Goal: Information Seeking & Learning: Learn about a topic

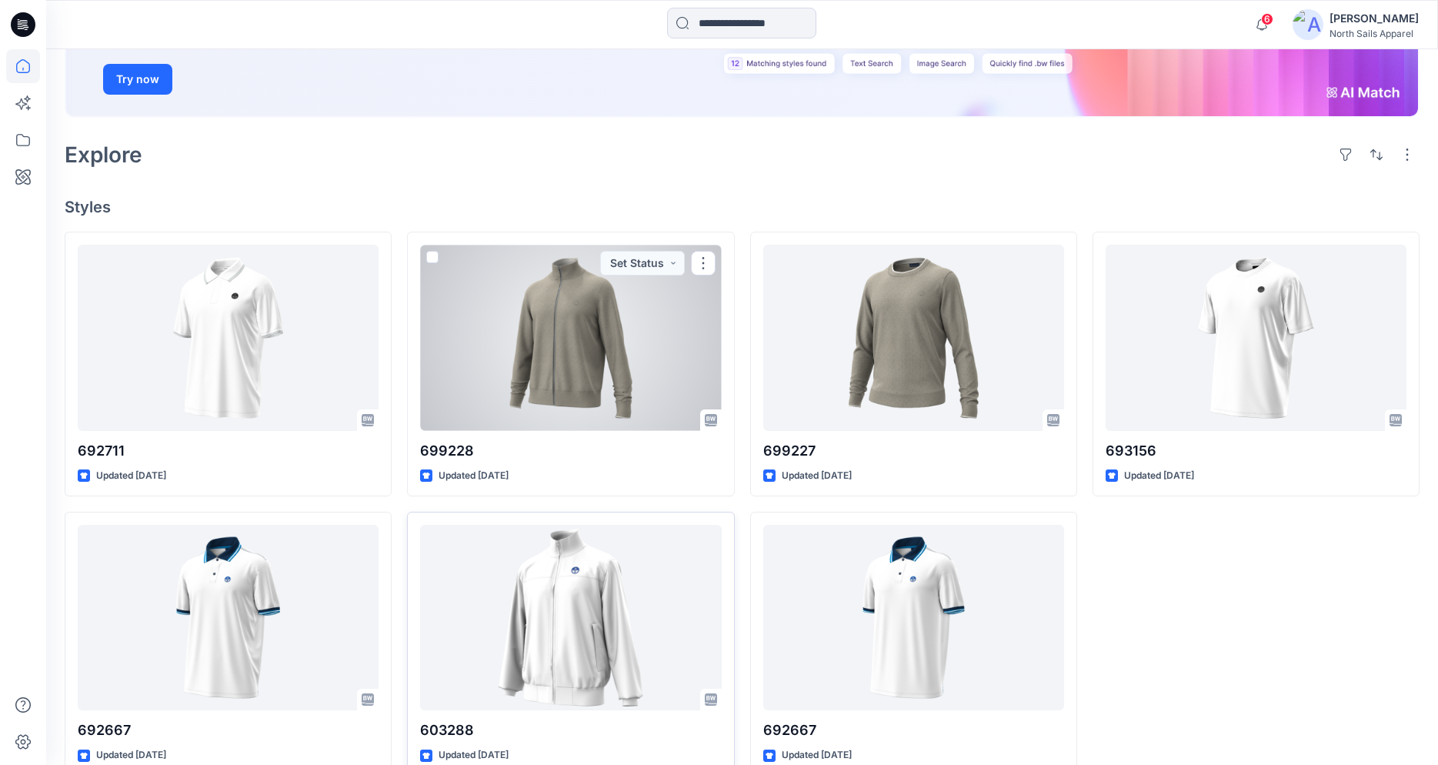
scroll to position [282, 0]
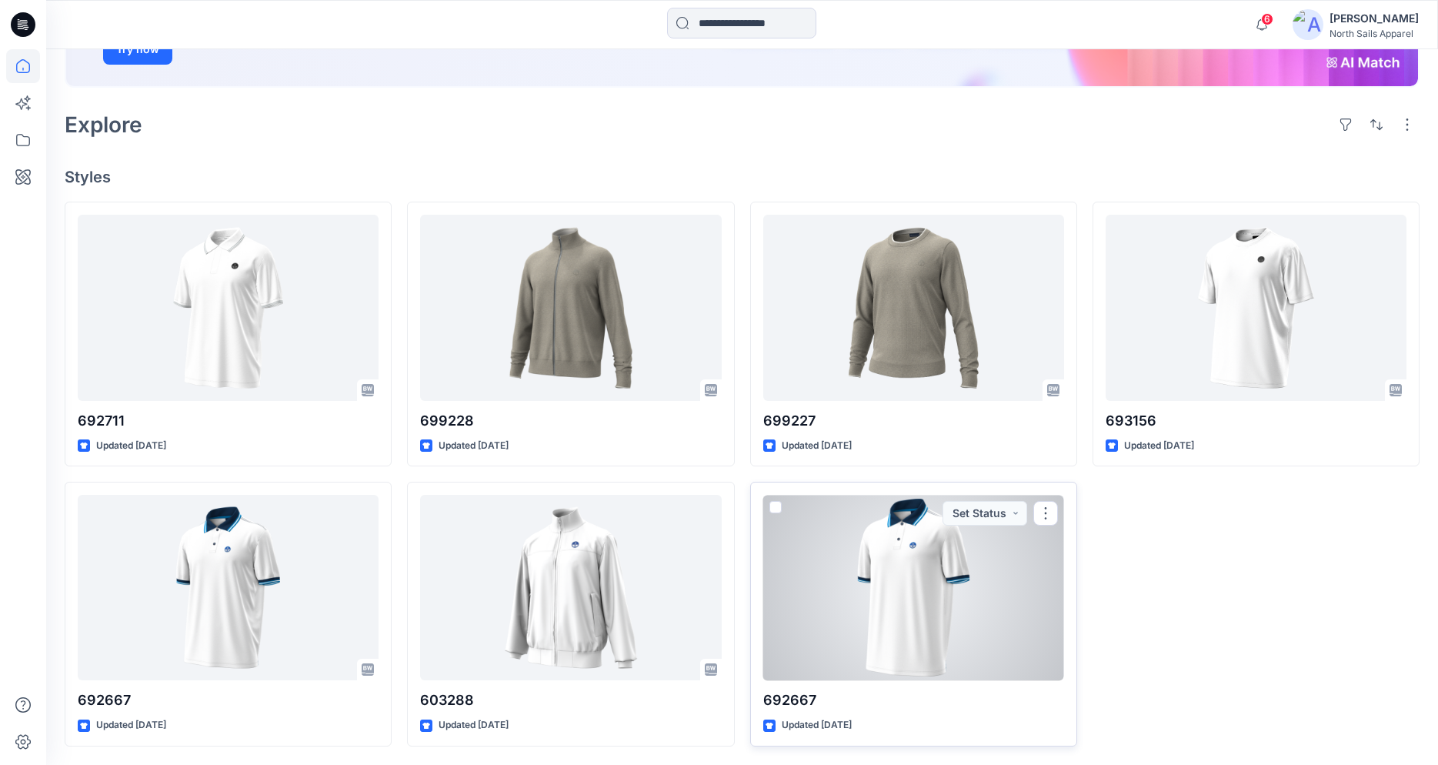
click at [898, 538] on div at bounding box center [913, 587] width 301 height 185
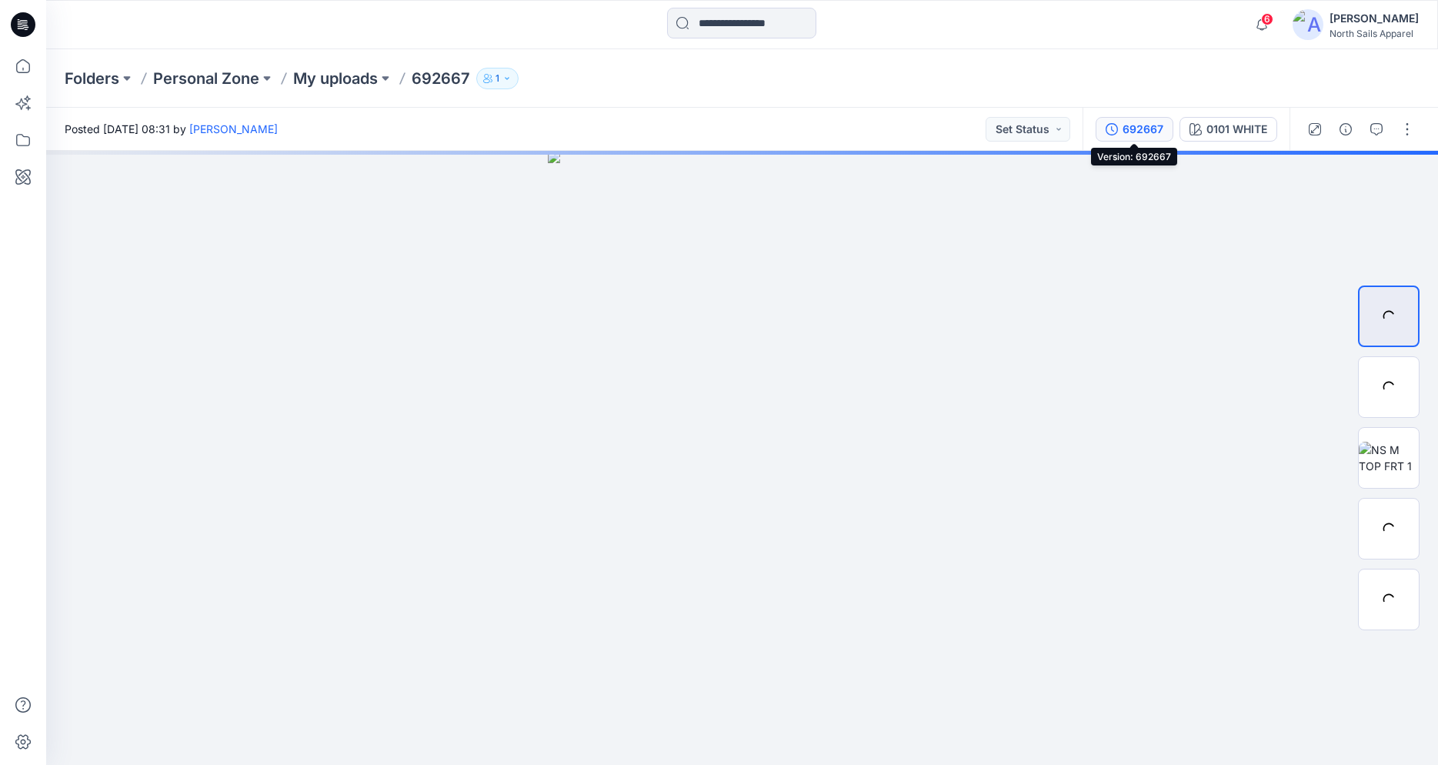
click at [1145, 132] on div "692667" at bounding box center [1142, 129] width 41 height 17
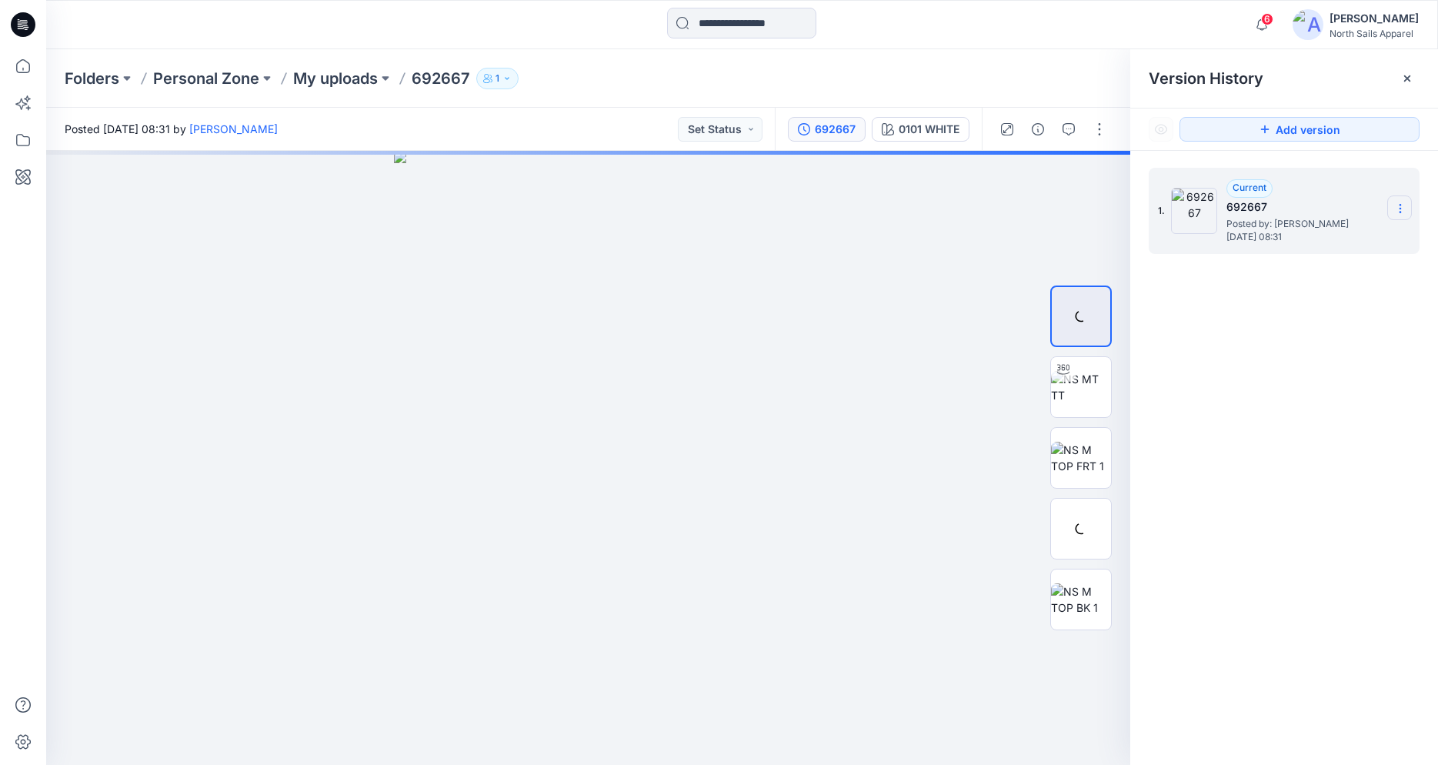
click at [1406, 207] on section at bounding box center [1399, 207] width 25 height 25
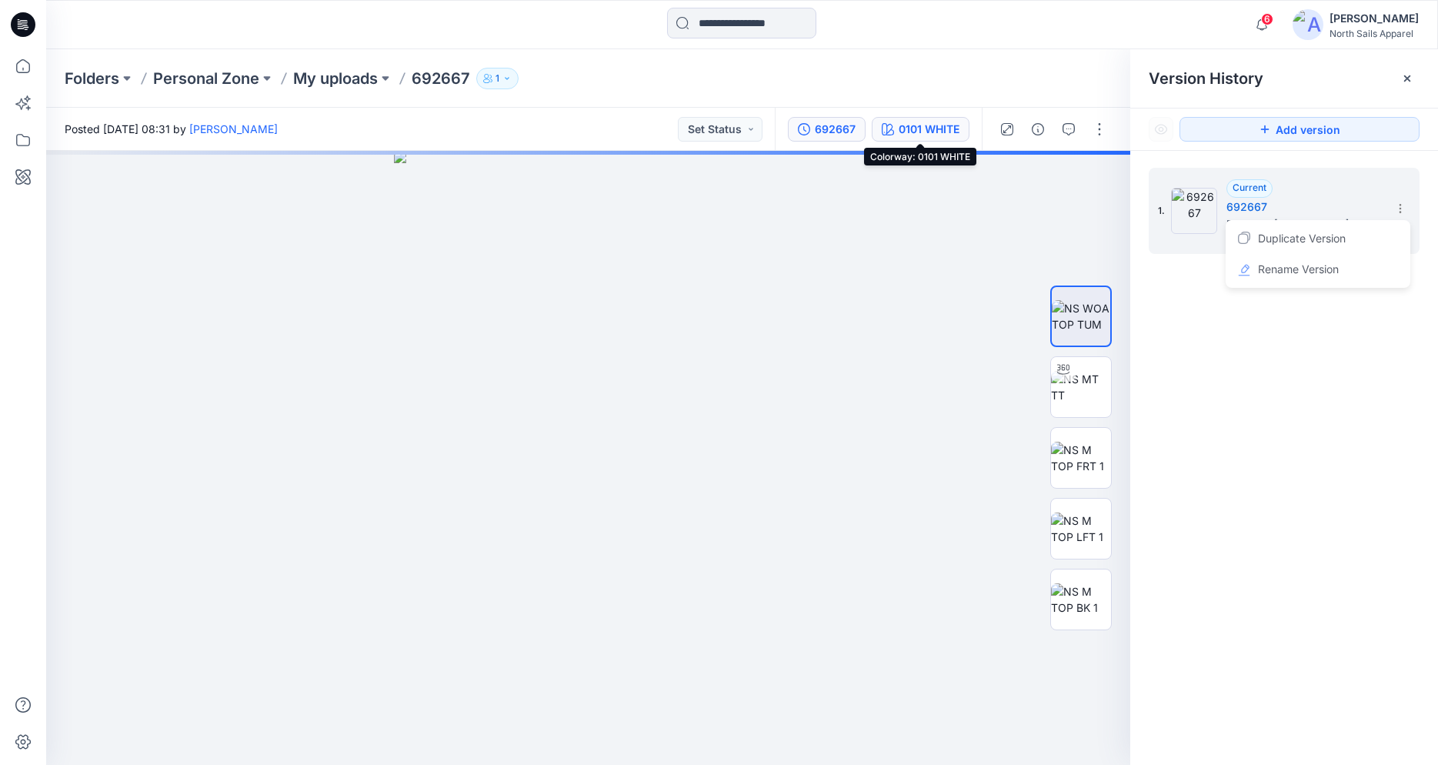
click at [930, 133] on div "0101 WHITE" at bounding box center [928, 129] width 61 height 17
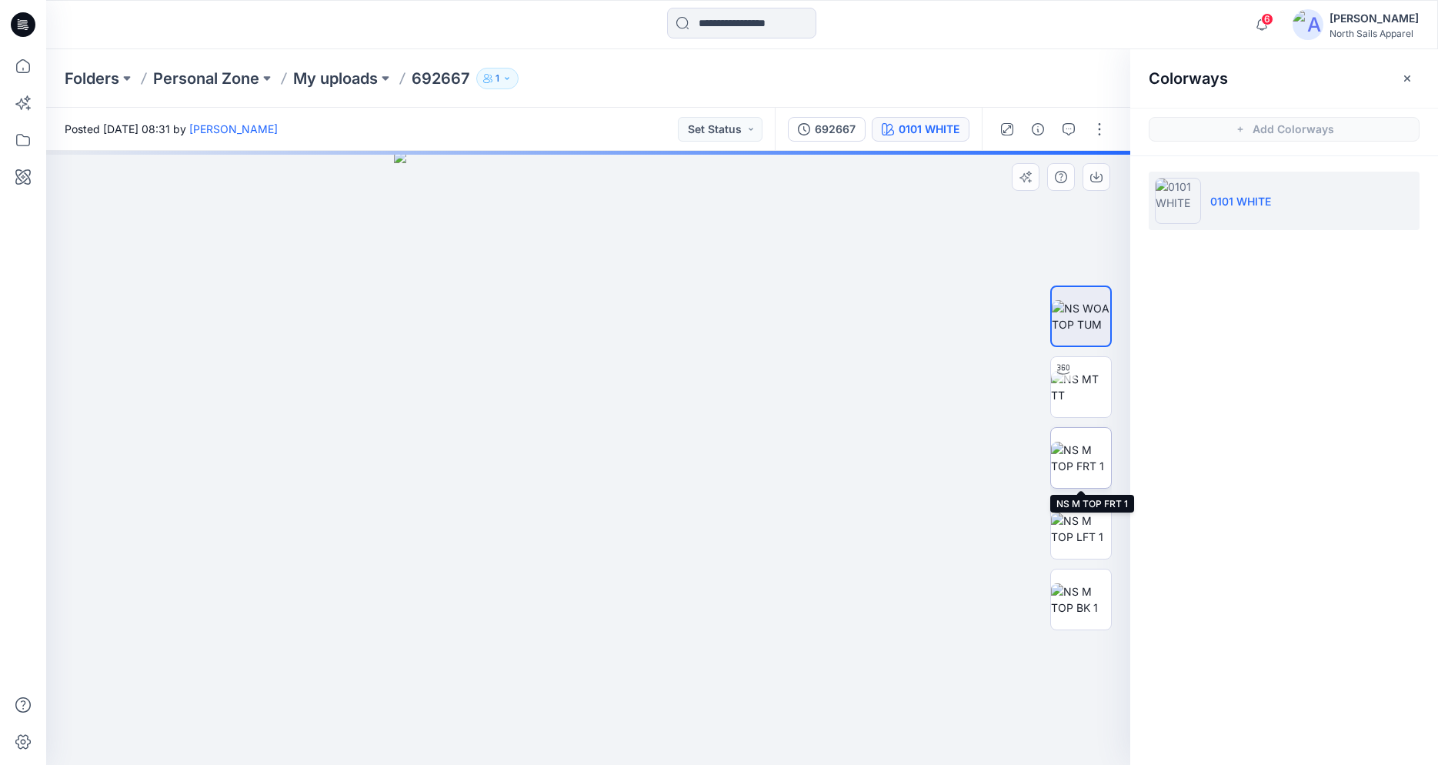
click at [1097, 448] on img at bounding box center [1081, 458] width 60 height 32
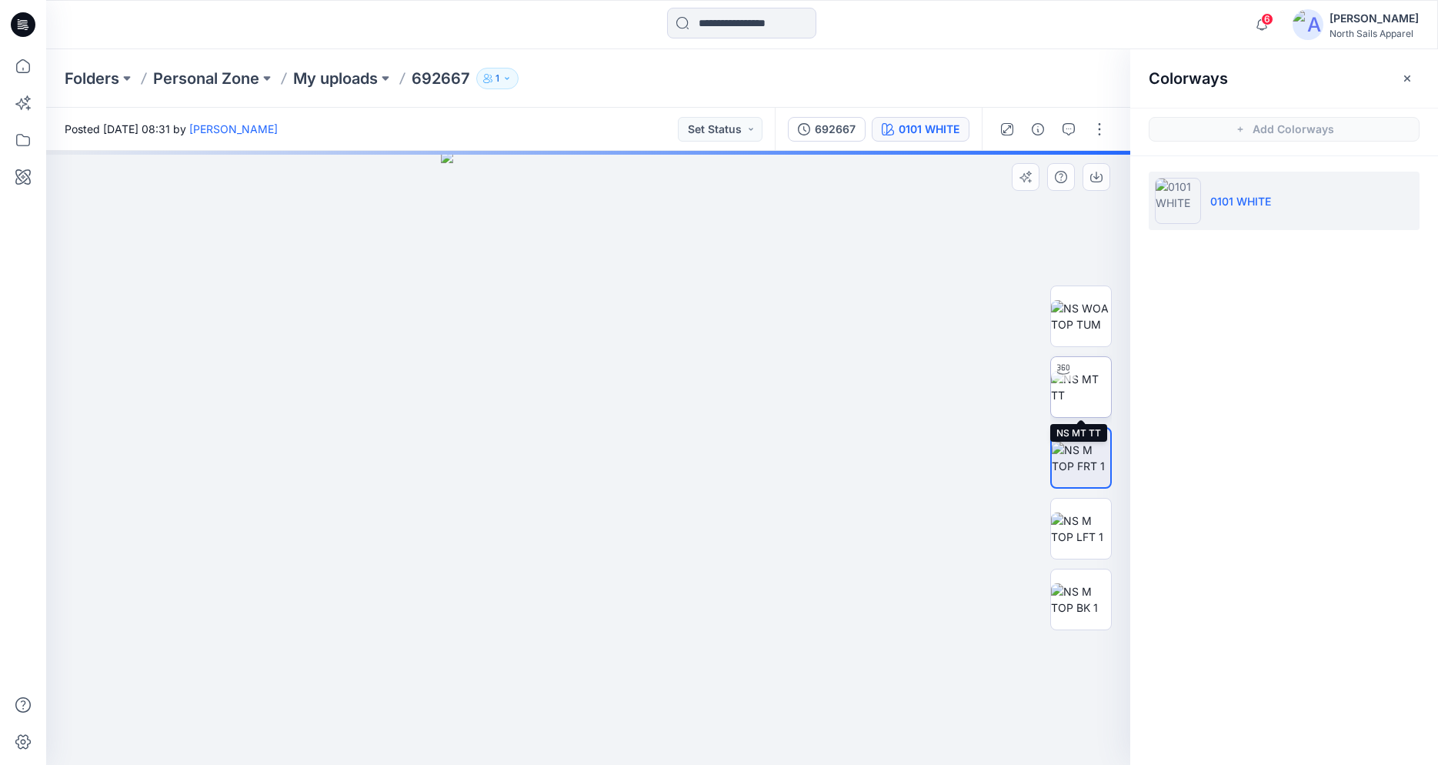
click at [1100, 403] on img at bounding box center [1081, 387] width 60 height 32
click at [1092, 332] on img at bounding box center [1081, 316] width 60 height 32
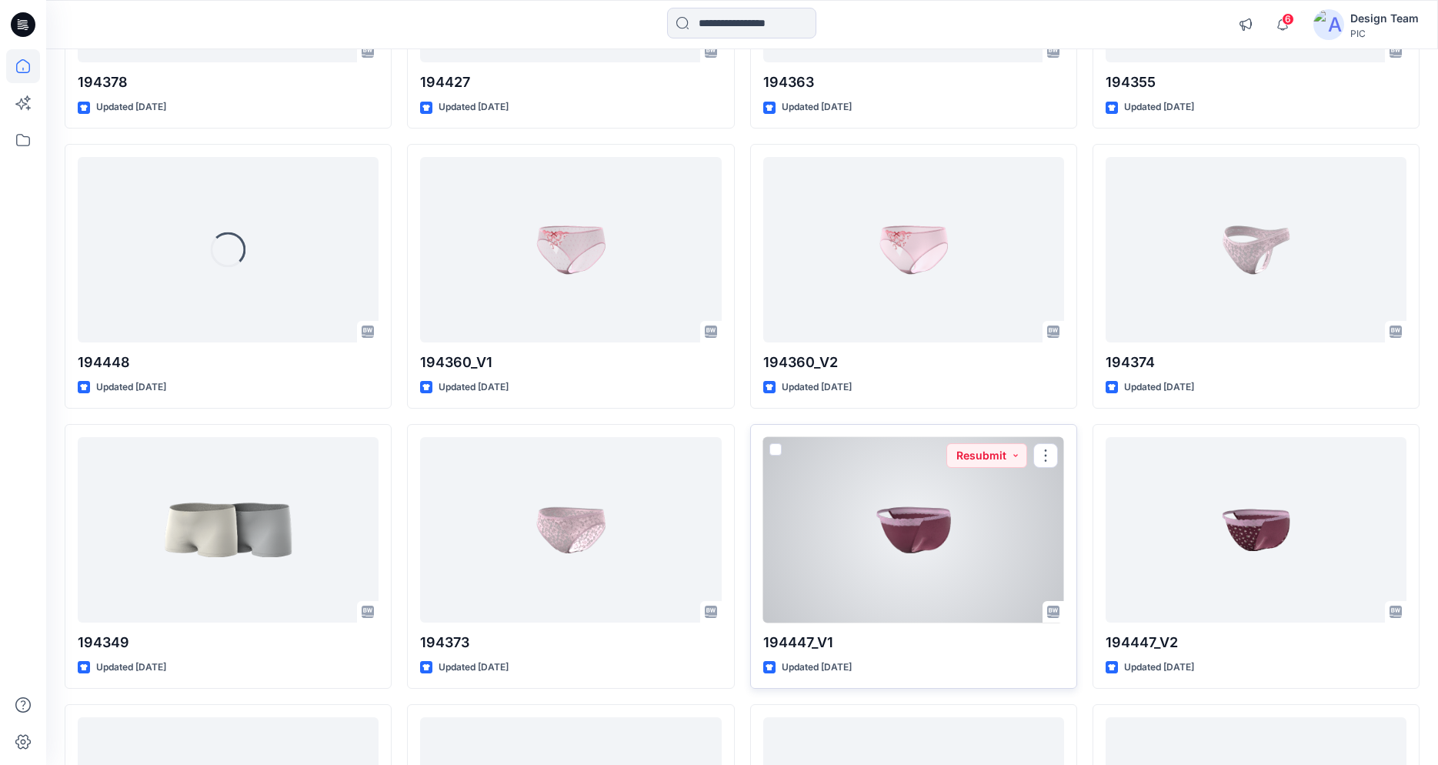
scroll to position [3153, 0]
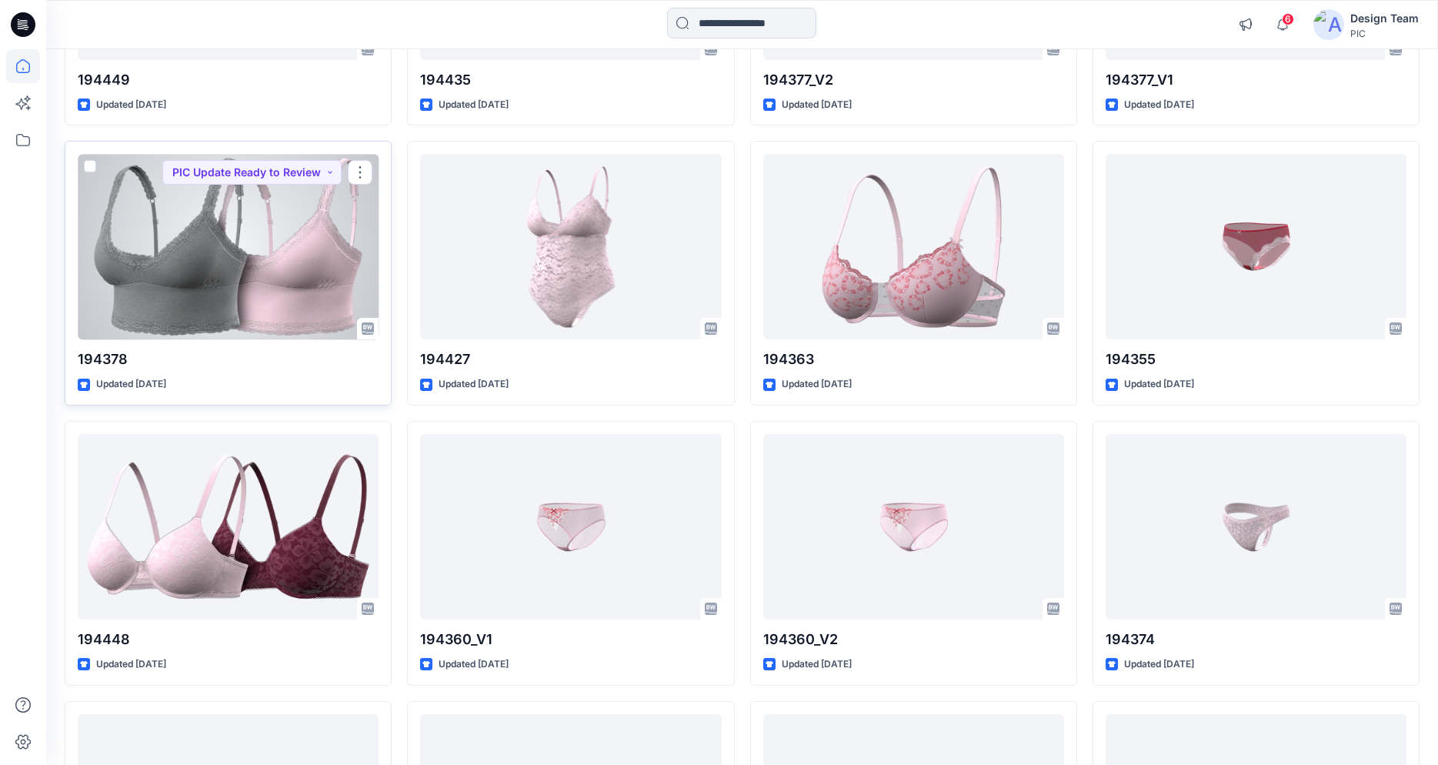
click at [283, 272] on div at bounding box center [228, 246] width 301 height 185
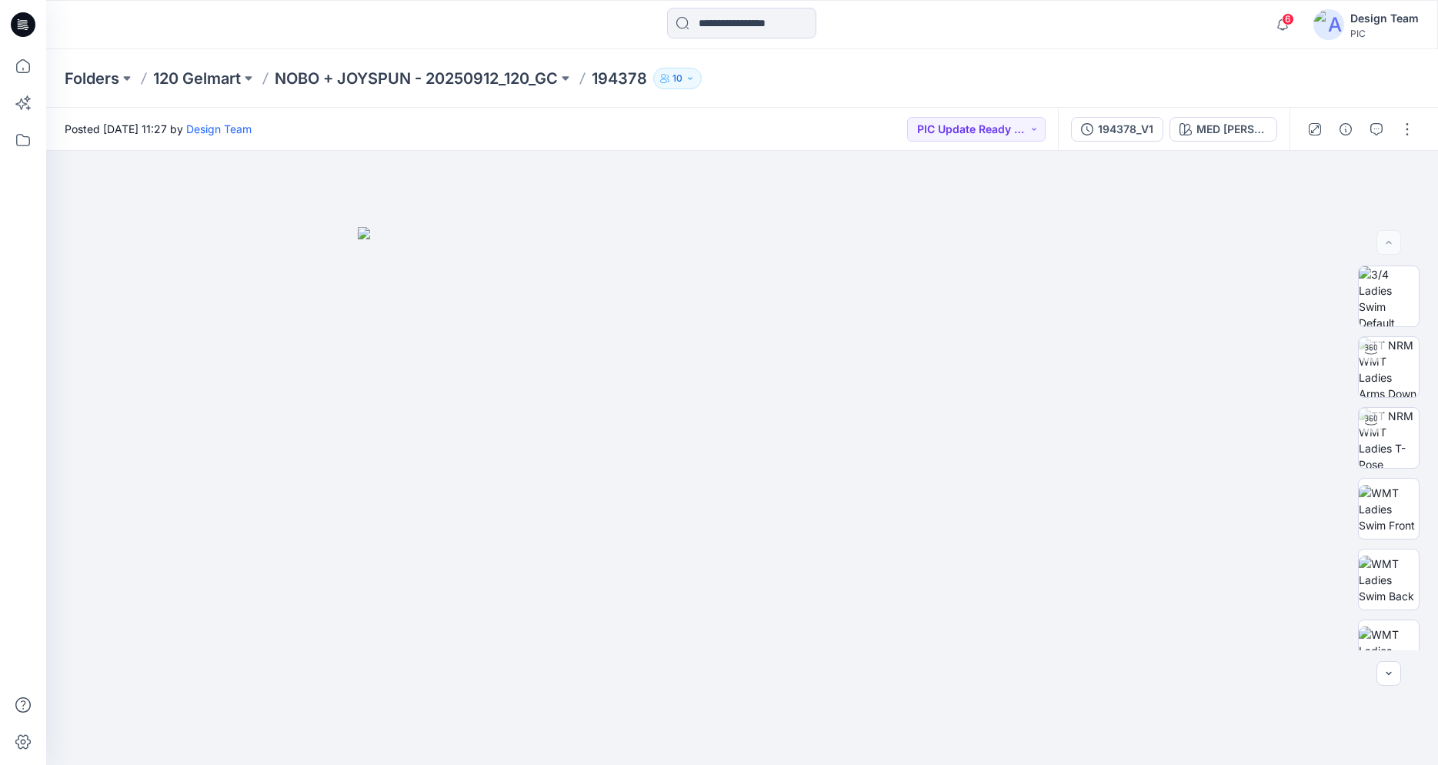
click at [19, 24] on icon at bounding box center [20, 24] width 5 height 1
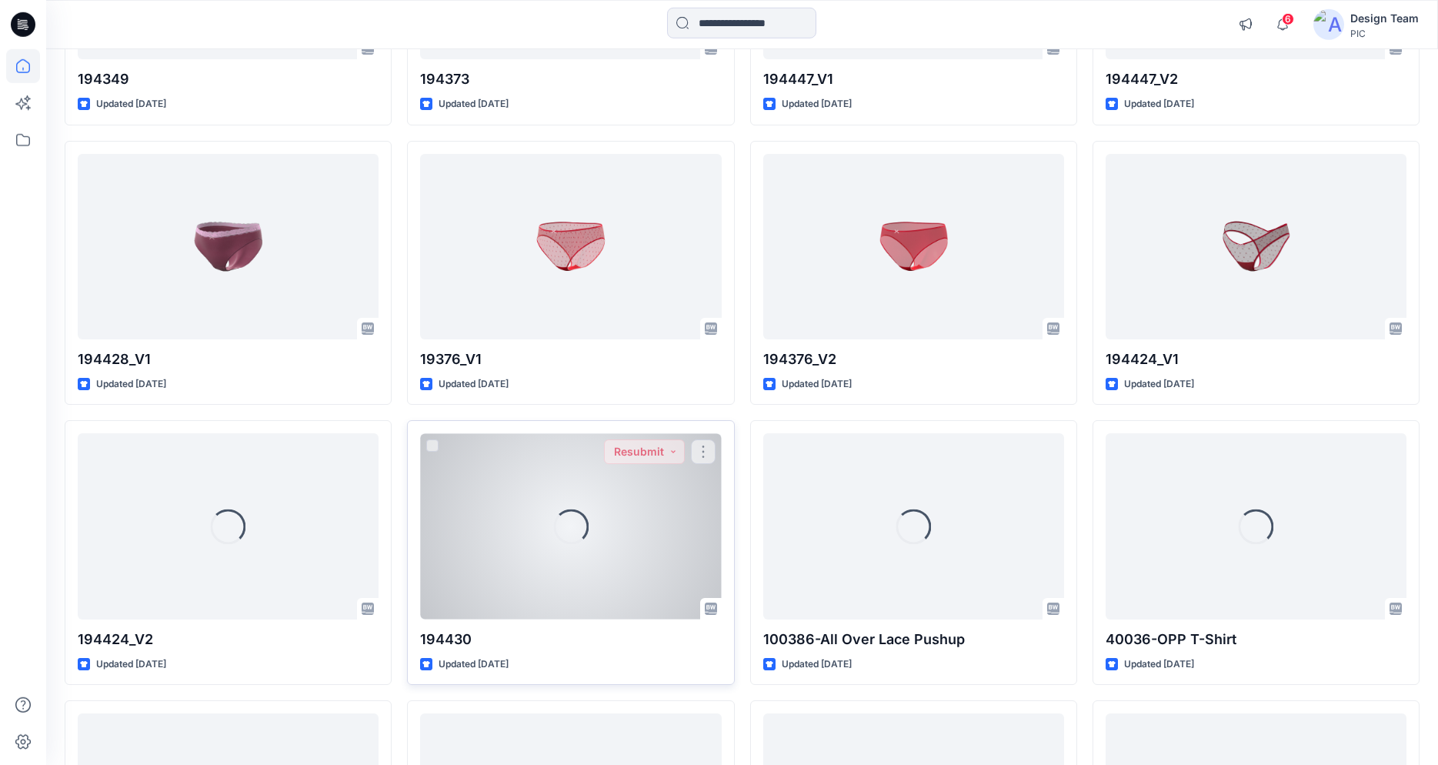
scroll to position [4068, 0]
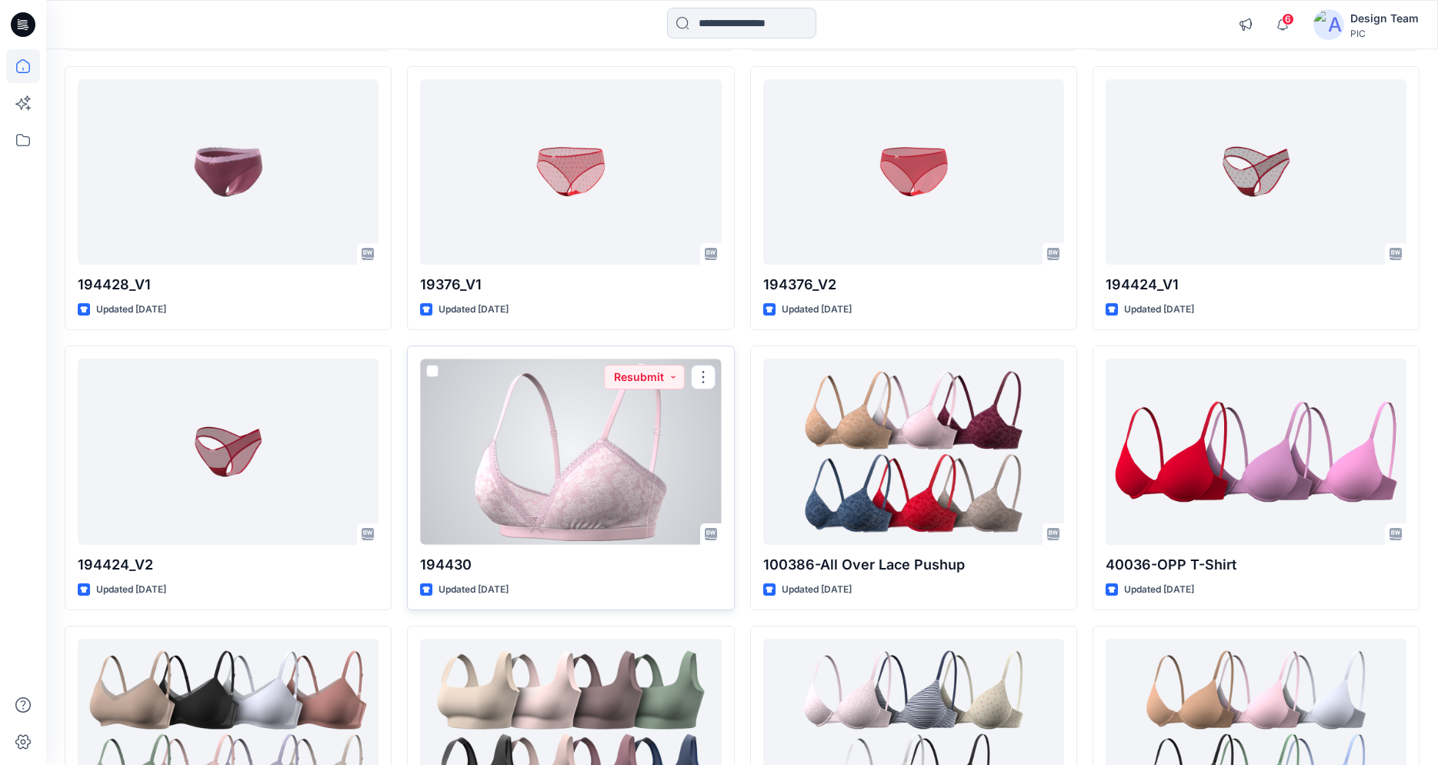
click at [498, 457] on div at bounding box center [570, 450] width 301 height 185
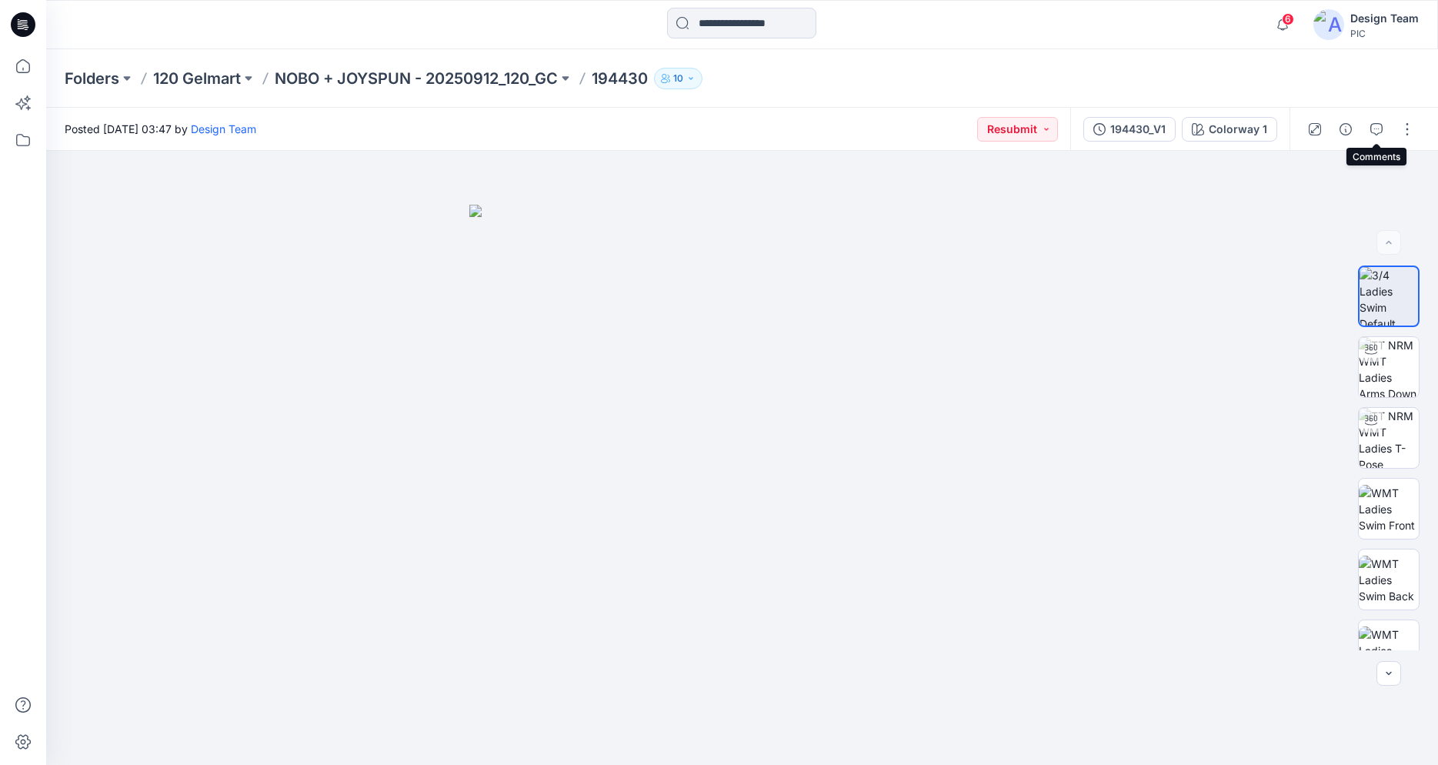
click at [1377, 130] on icon "button" at bounding box center [1376, 129] width 12 height 12
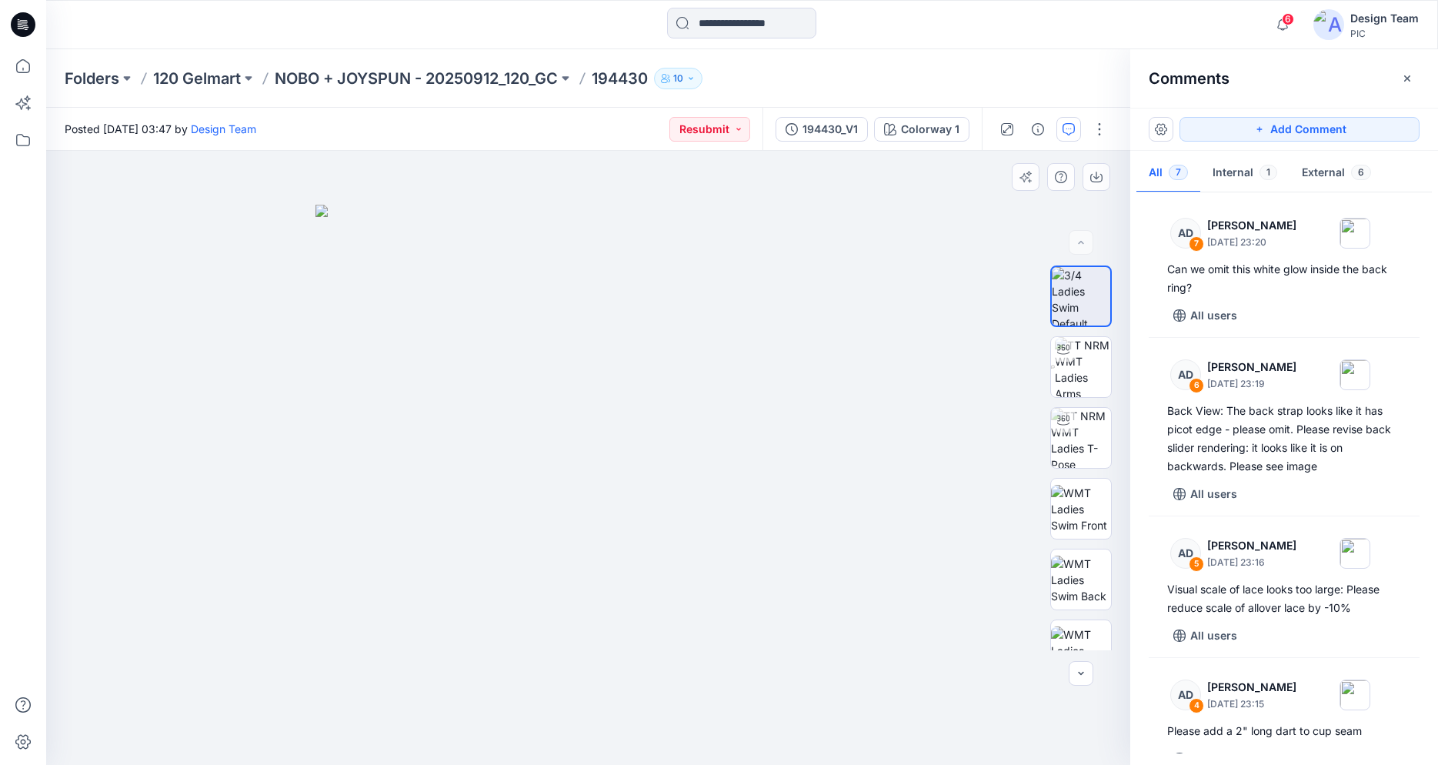
drag, startPoint x: 955, startPoint y: 505, endPoint x: 1119, endPoint y: 493, distance: 164.3
click at [1119, 493] on div "Colorway 1 Loading... Material Properties Loading... 8" at bounding box center [588, 458] width 1084 height 614
click at [1068, 375] on img at bounding box center [1083, 367] width 56 height 60
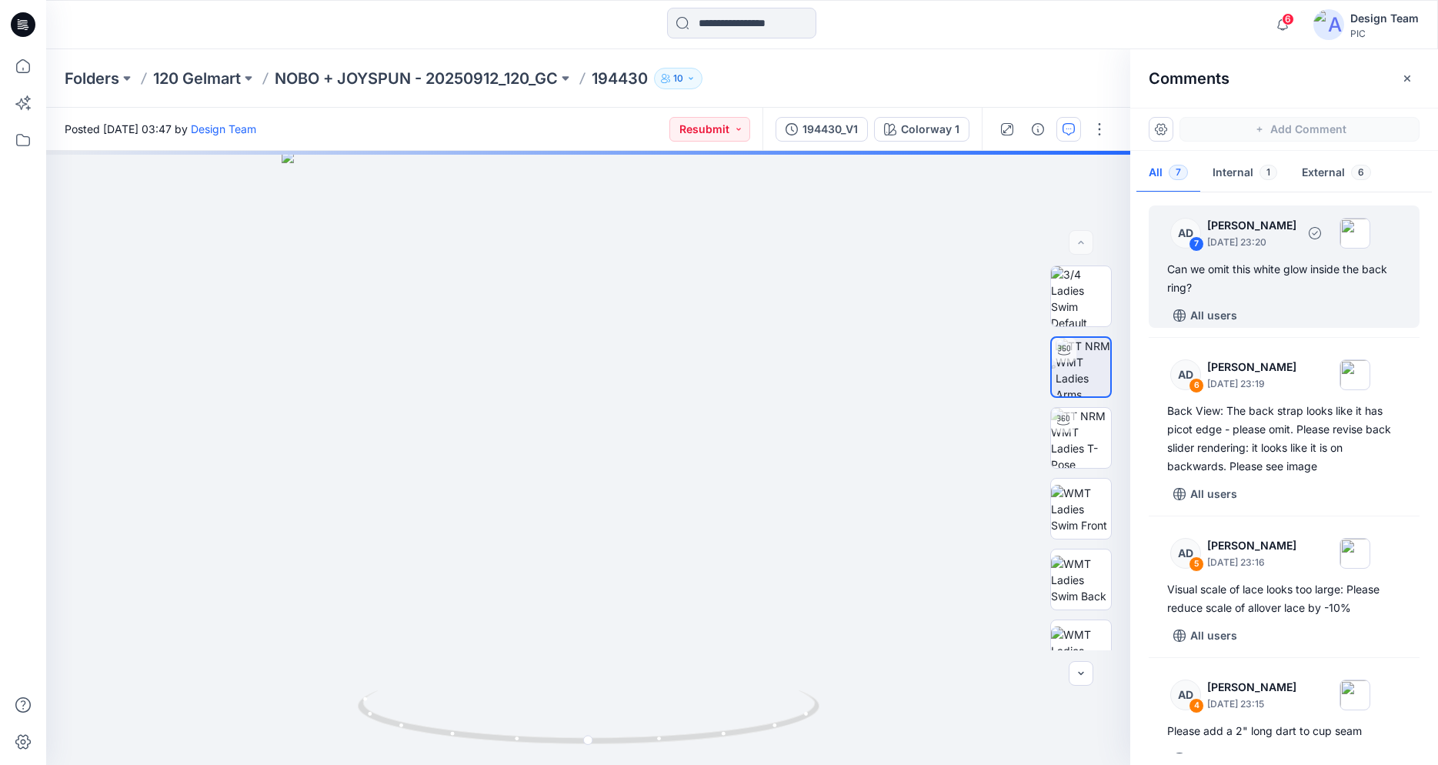
click at [1222, 278] on div "Can we omit this white glow inside the back ring?" at bounding box center [1284, 278] width 234 height 37
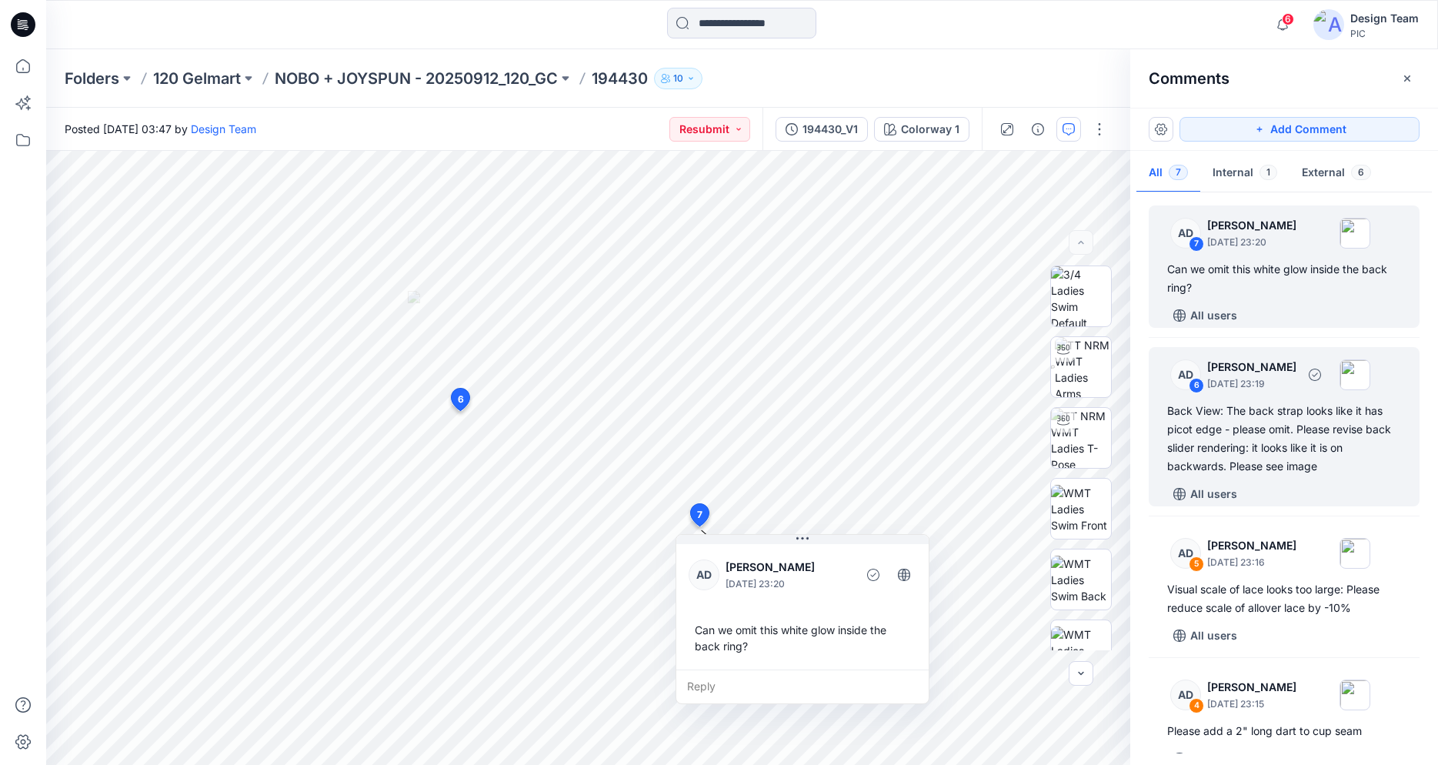
scroll to position [78, 0]
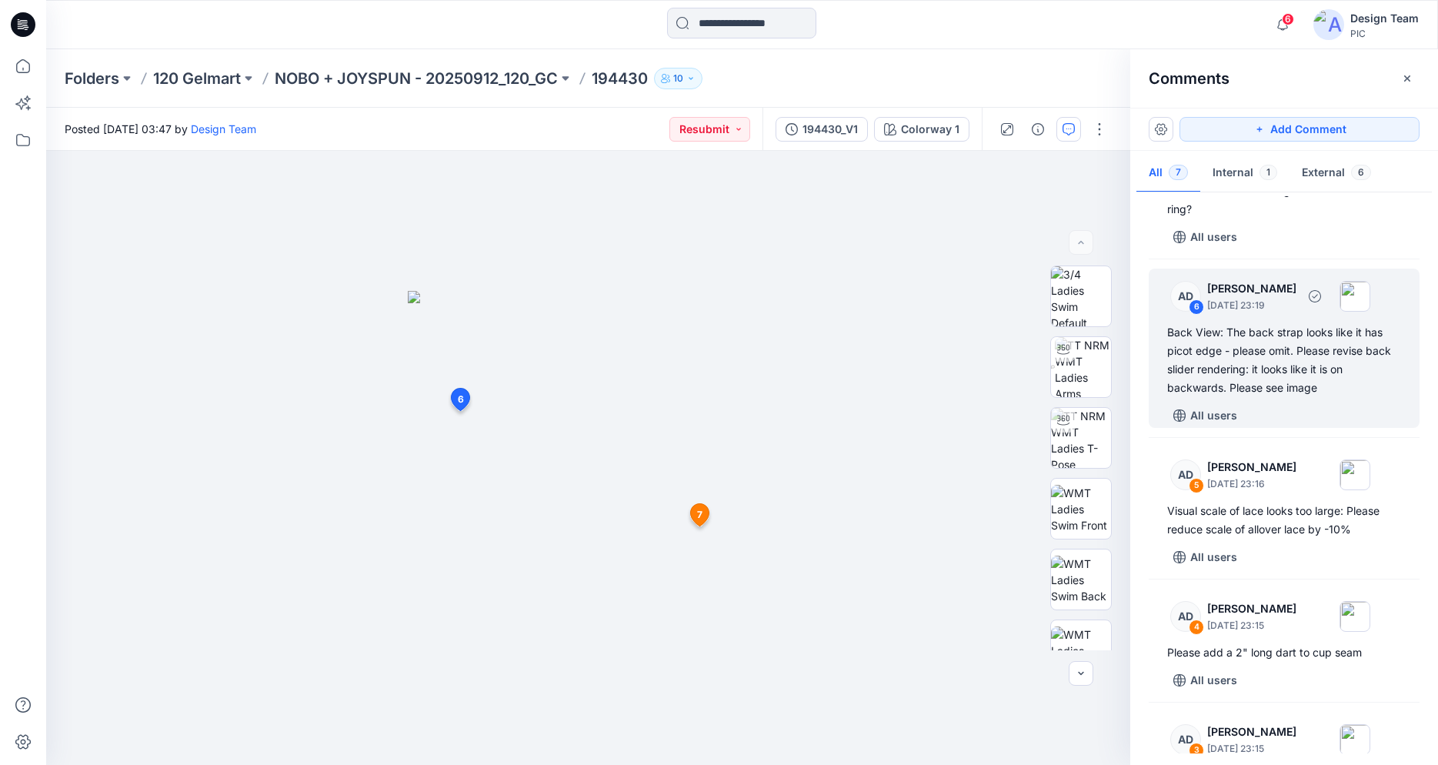
click at [1309, 378] on div "Back View: The back strap looks like it has picot edge - please omit. Please re…" at bounding box center [1284, 360] width 234 height 74
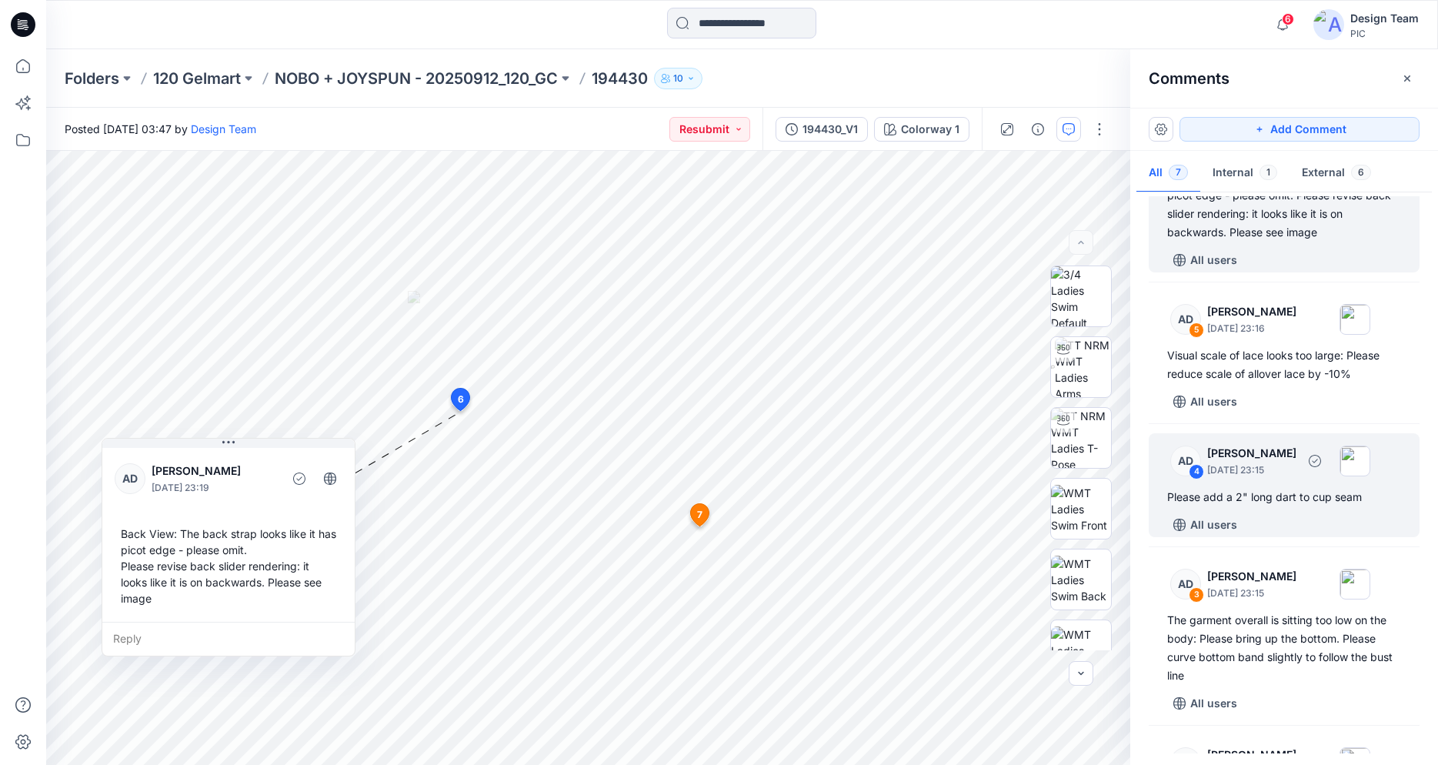
scroll to position [235, 0]
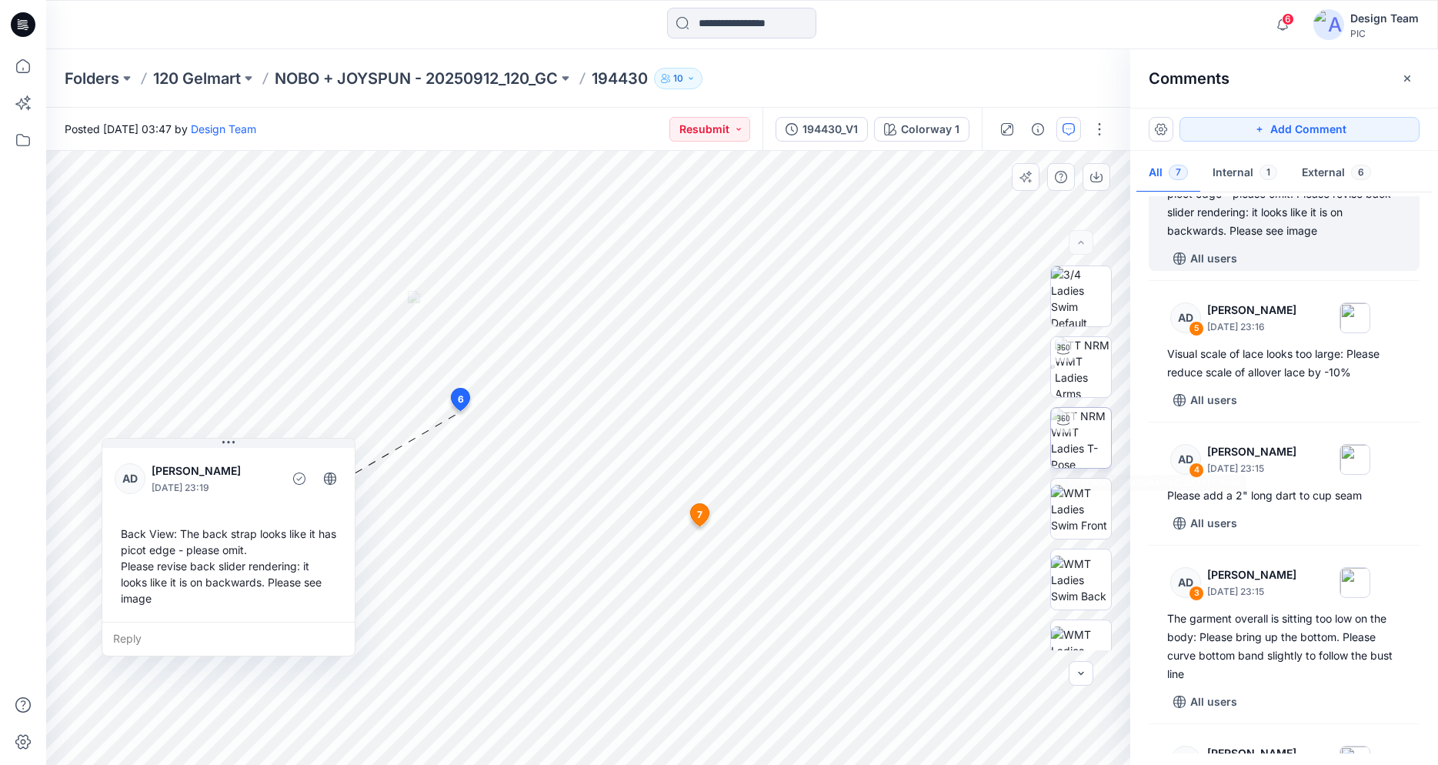
click at [1080, 436] on img at bounding box center [1081, 438] width 60 height 60
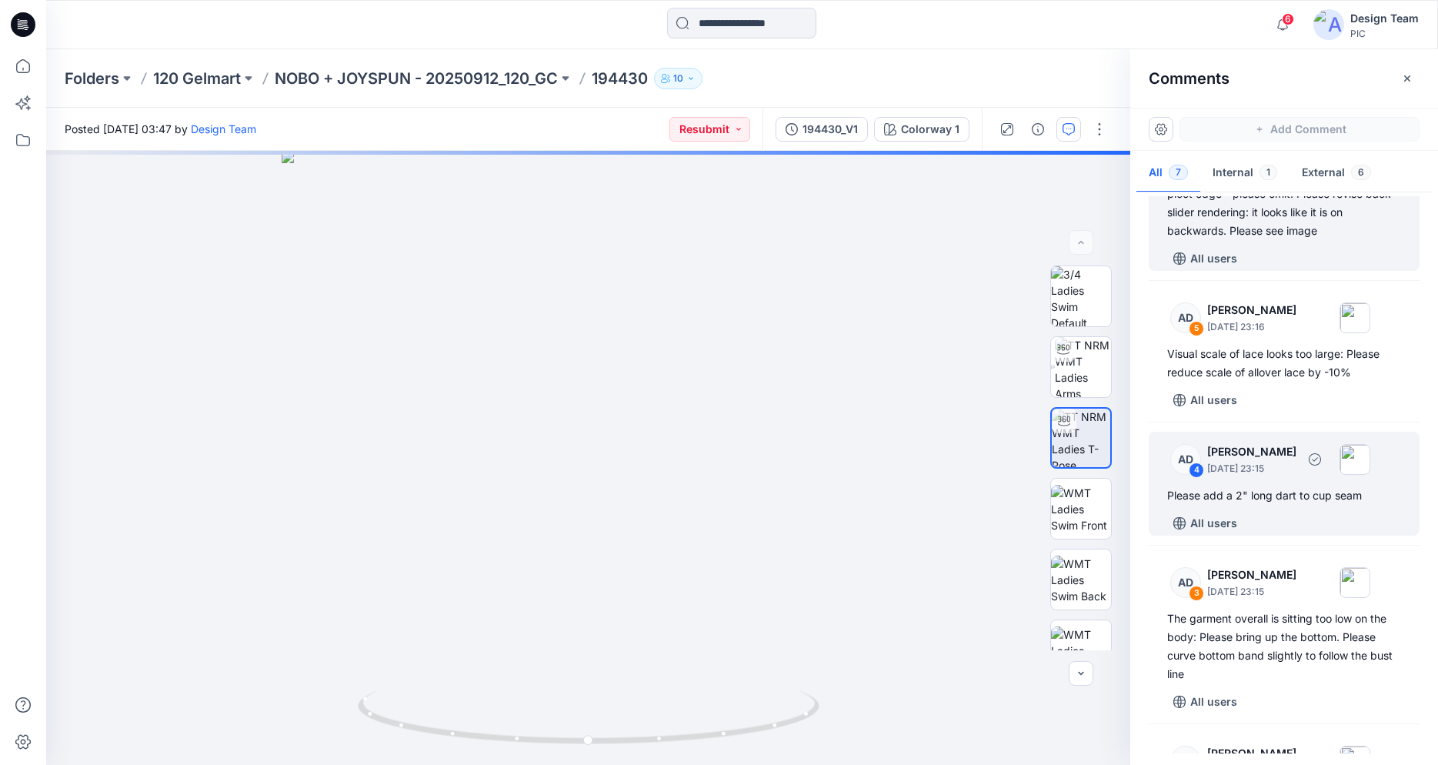
click at [1207, 477] on div "AD 4 [PERSON_NAME] [DATE] 23:15" at bounding box center [1264, 459] width 212 height 42
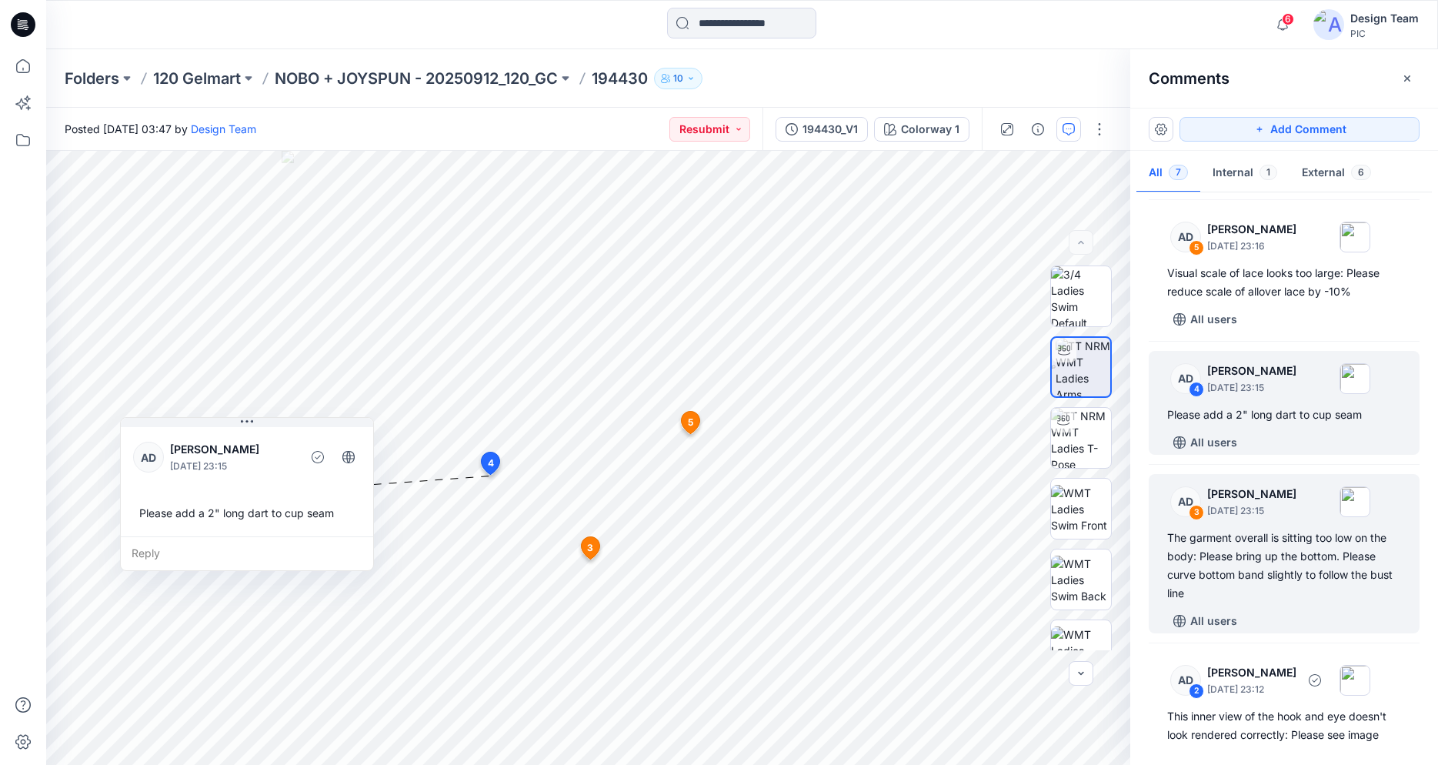
scroll to position [392, 0]
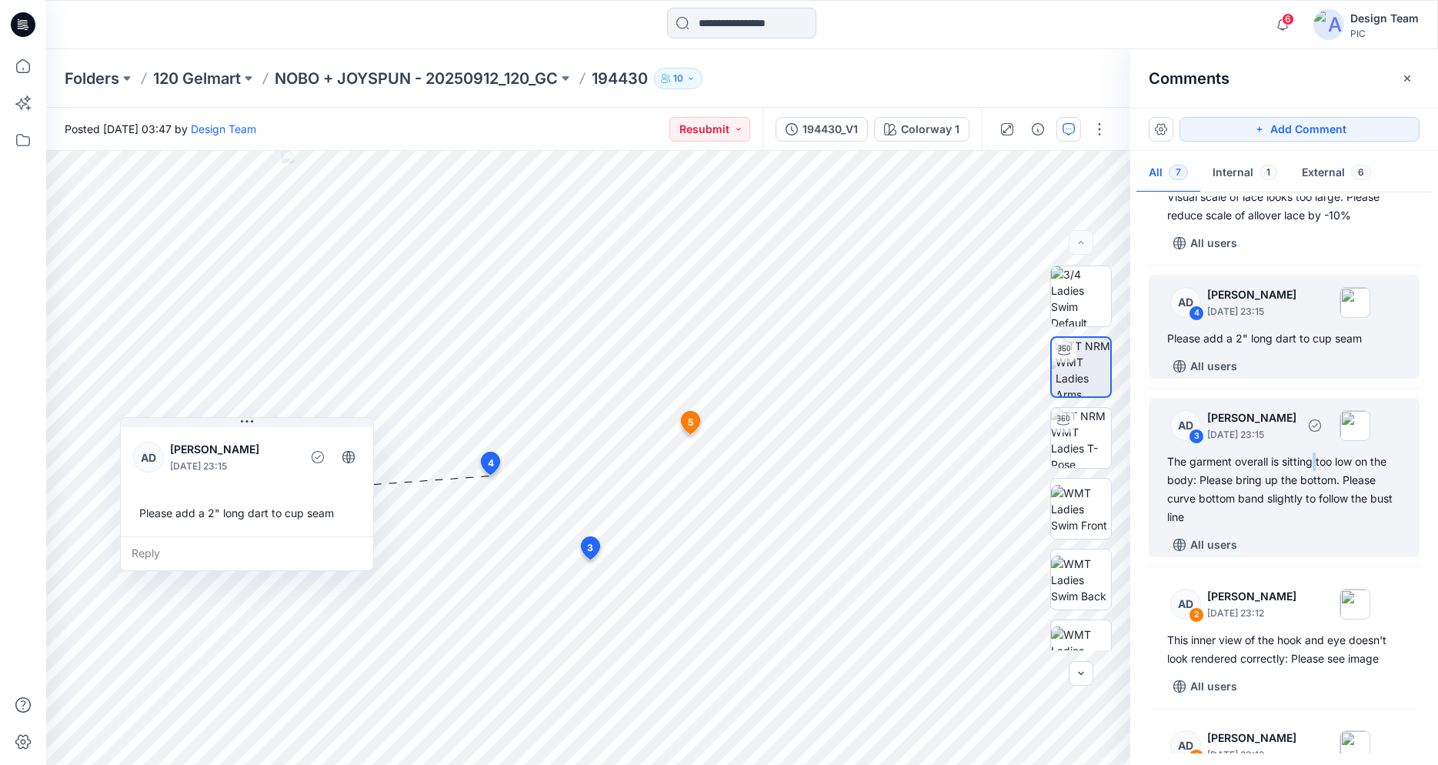
click at [1315, 465] on div "The garment overall is sitting too low on the body: Please bring up the bottom.…" at bounding box center [1284, 489] width 234 height 74
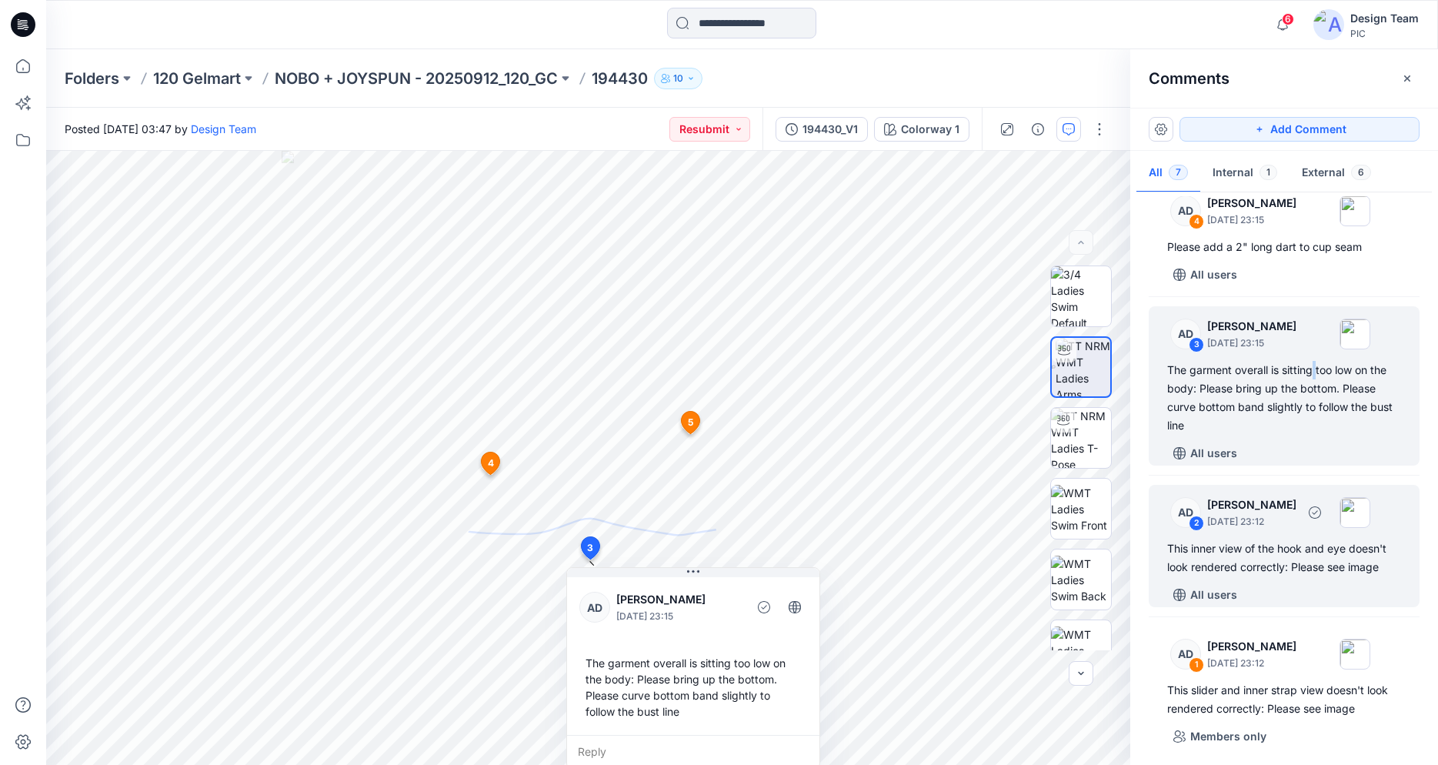
scroll to position [488, 0]
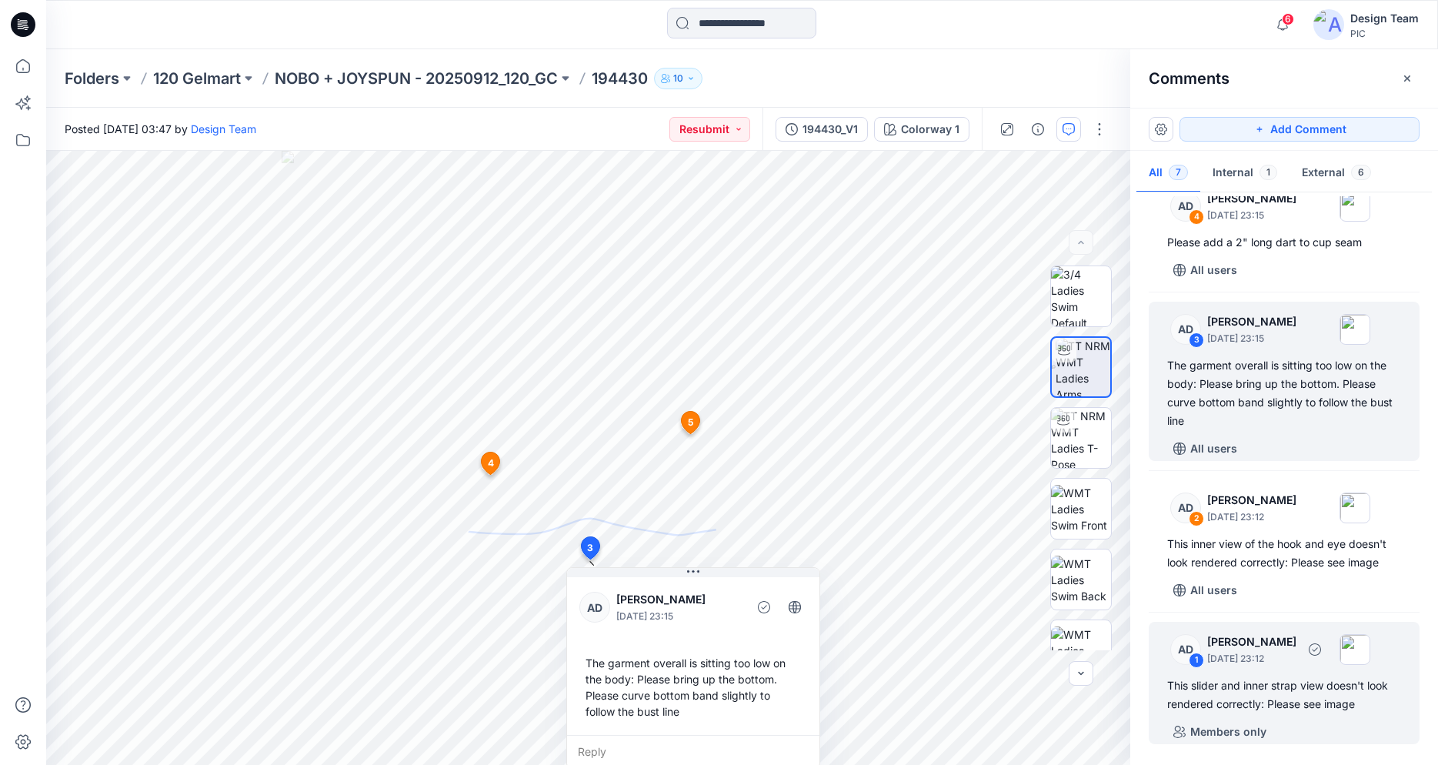
click at [1319, 712] on div "This slider and inner strap view doesn't look rendered correctly: Please see im…" at bounding box center [1284, 694] width 234 height 37
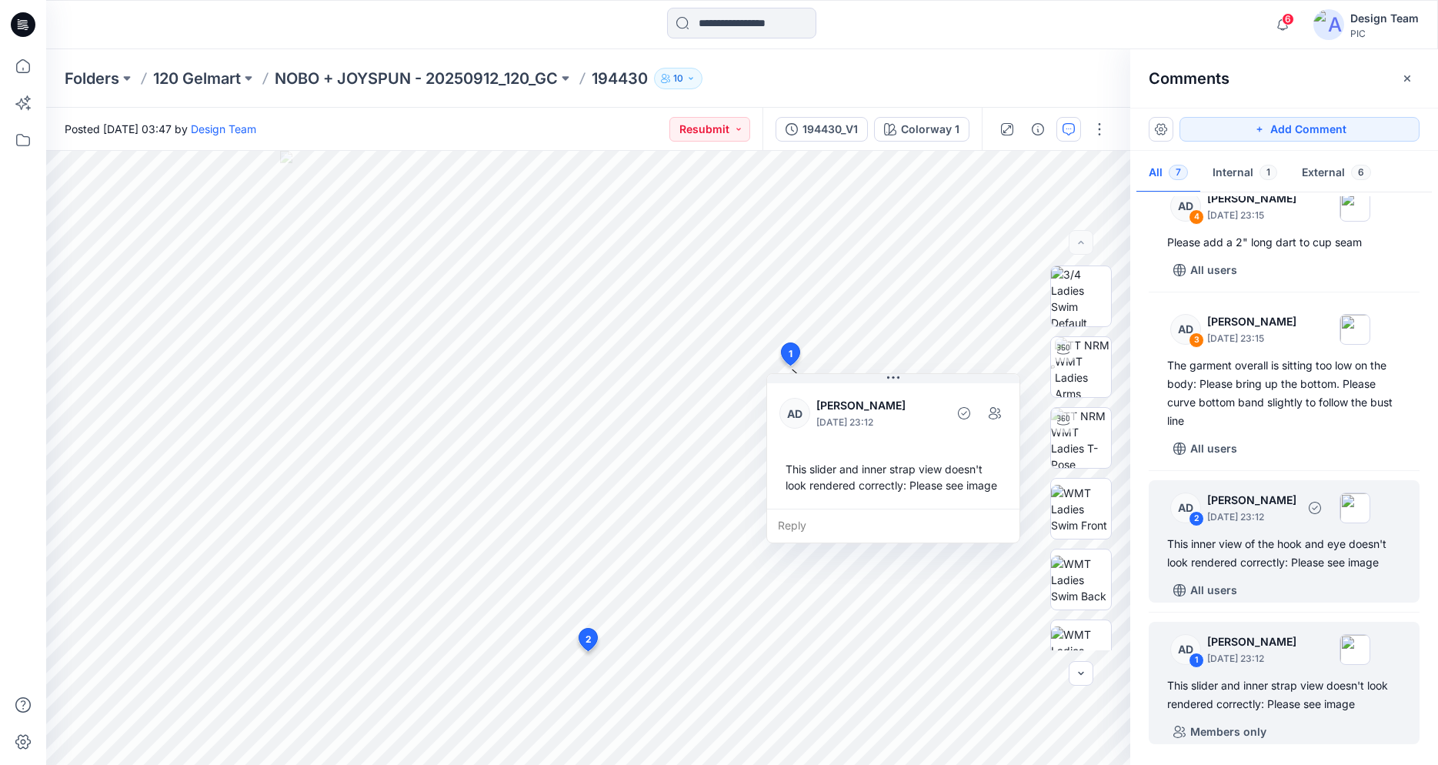
click at [1312, 579] on div "All users" at bounding box center [1293, 590] width 252 height 25
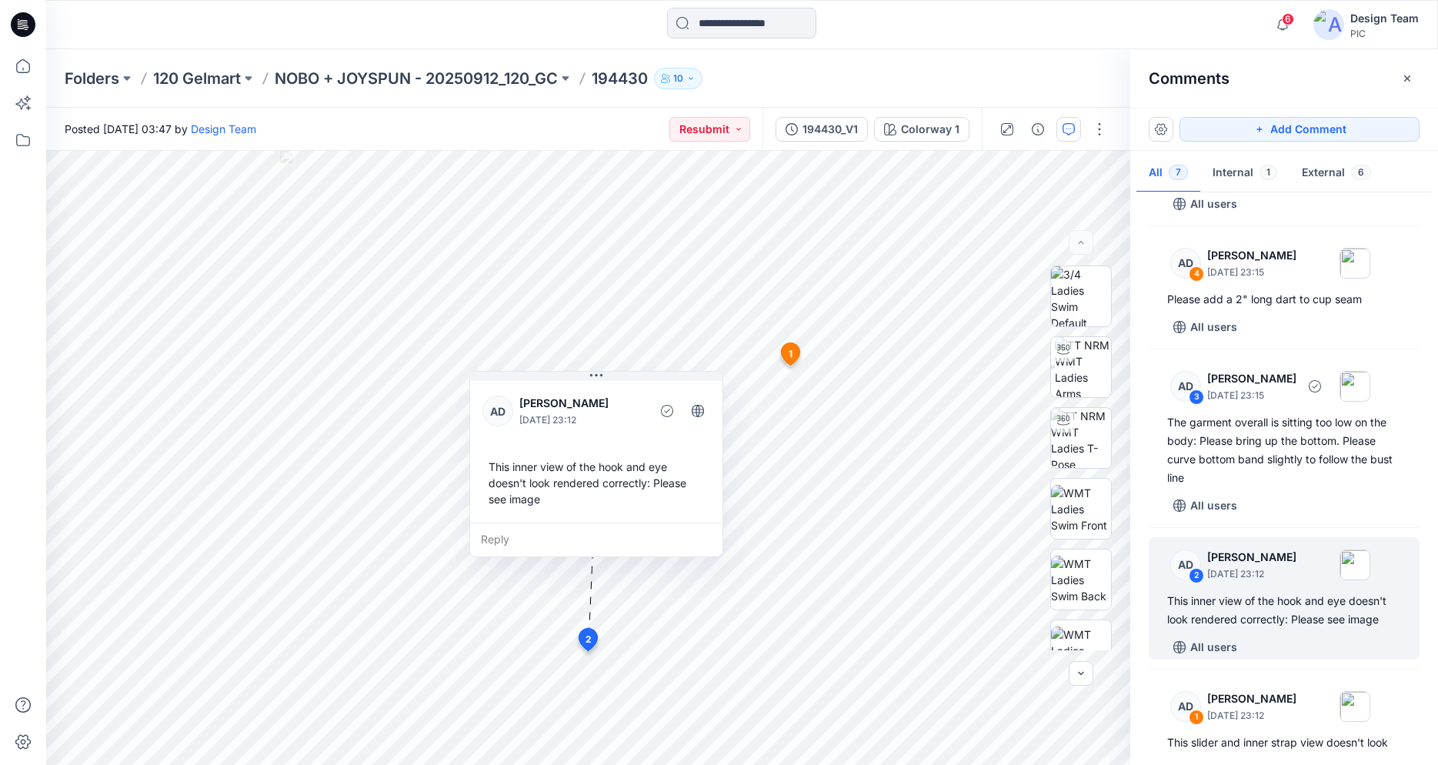
scroll to position [410, 0]
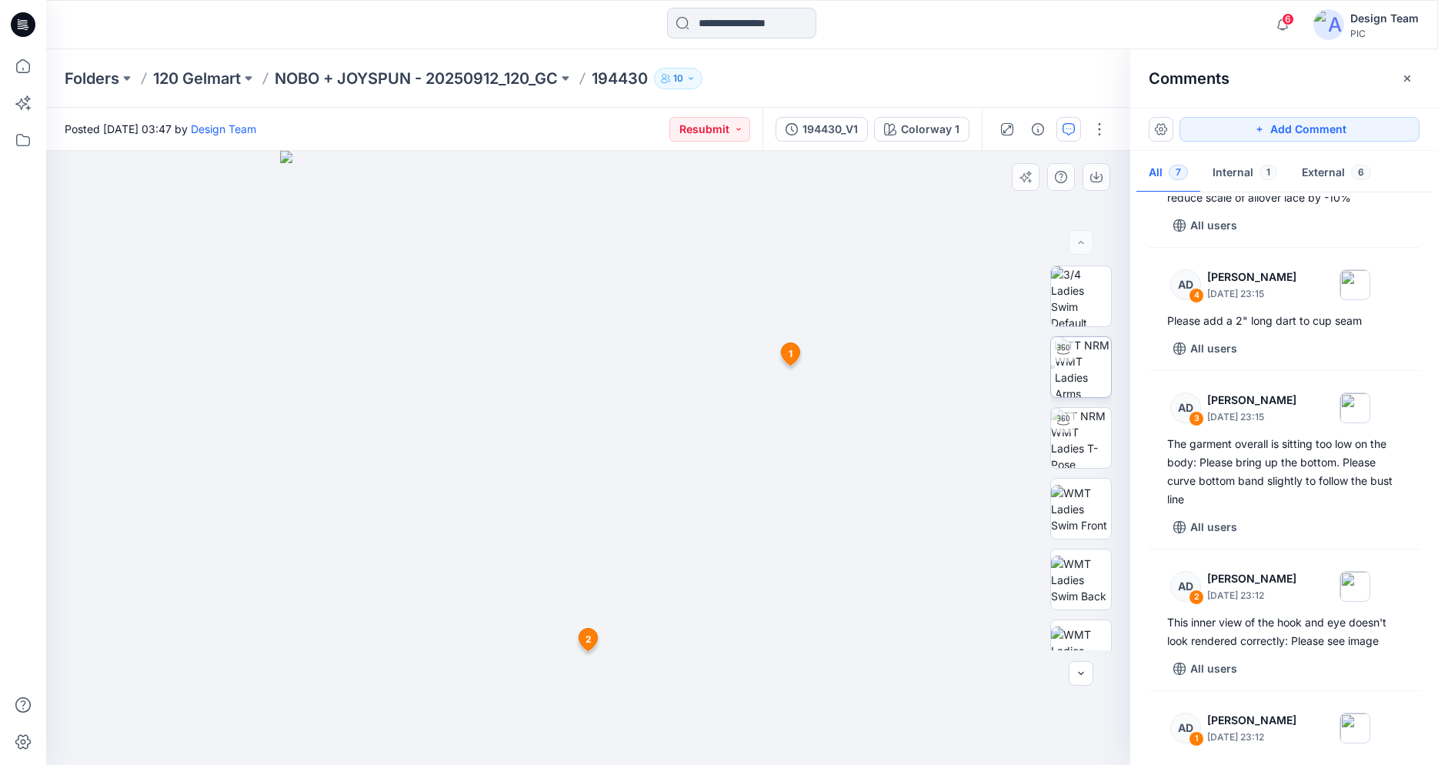
click at [1085, 379] on img at bounding box center [1083, 367] width 56 height 60
drag, startPoint x: 707, startPoint y: 730, endPoint x: 737, endPoint y: 662, distance: 74.7
click at [737, 662] on div at bounding box center [588, 458] width 1084 height 614
drag, startPoint x: 636, startPoint y: 743, endPoint x: 438, endPoint y: 692, distance: 205.0
click at [438, 692] on icon at bounding box center [590, 719] width 465 height 58
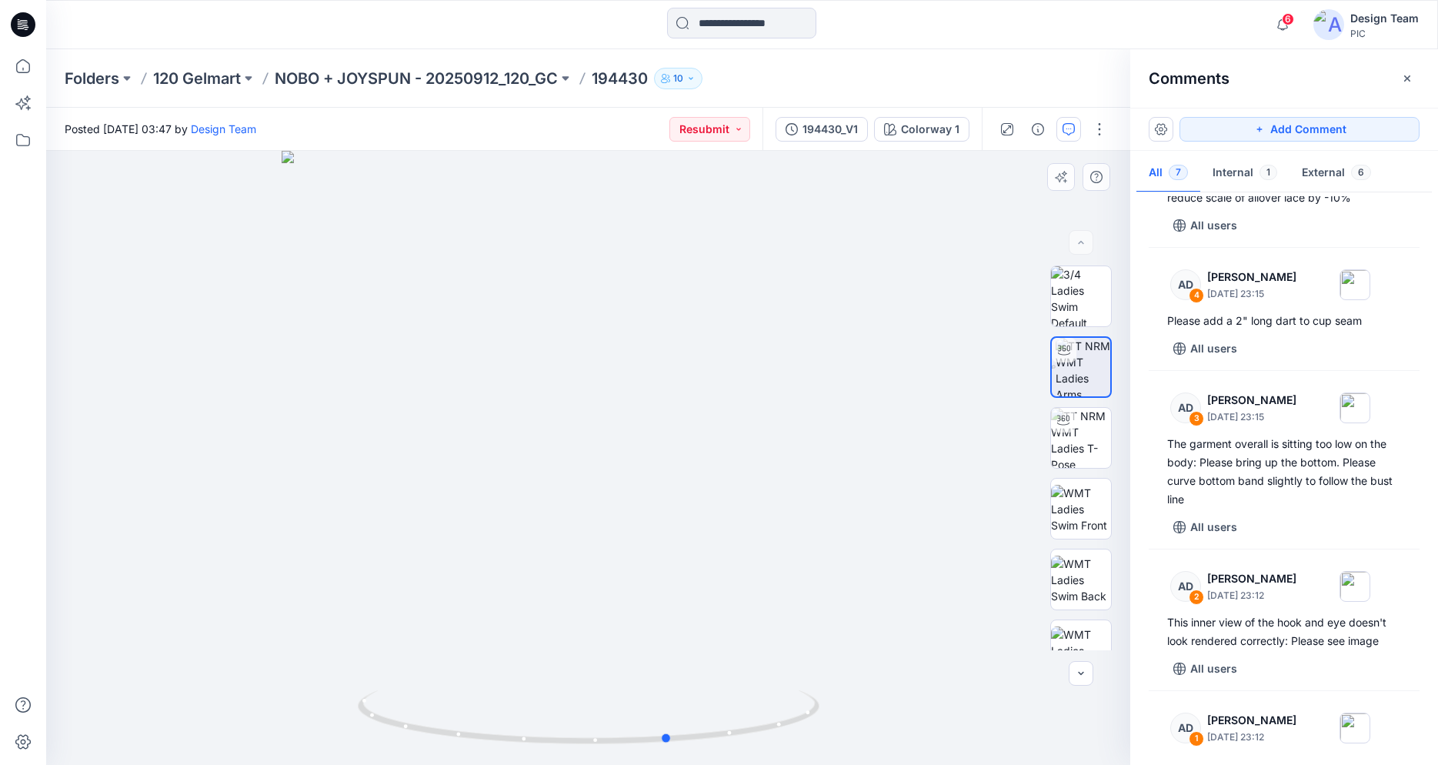
drag, startPoint x: 611, startPoint y: 743, endPoint x: 310, endPoint y: 696, distance: 304.4
click at [435, 728] on icon at bounding box center [590, 719] width 465 height 58
drag, startPoint x: 741, startPoint y: 735, endPoint x: 709, endPoint y: 764, distance: 42.5
click at [709, 764] on div at bounding box center [588, 458] width 1084 height 614
drag, startPoint x: 709, startPoint y: 740, endPoint x: 671, endPoint y: 718, distance: 44.5
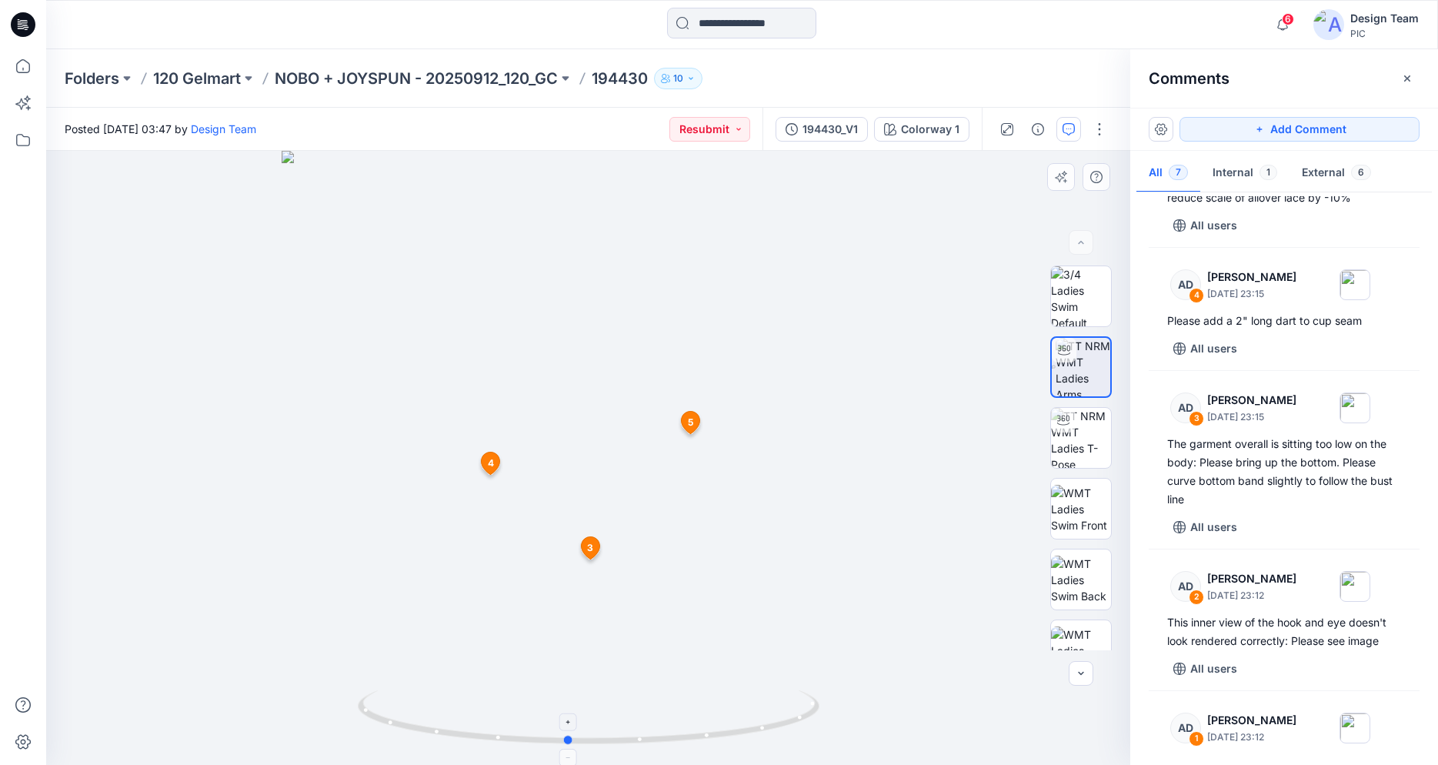
click at [671, 718] on icon at bounding box center [590, 719] width 465 height 58
